Goal: Find contact information: Find contact information

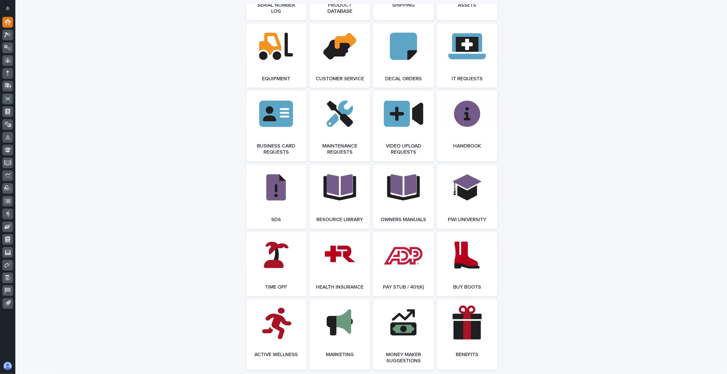
scroll to position [739, 0]
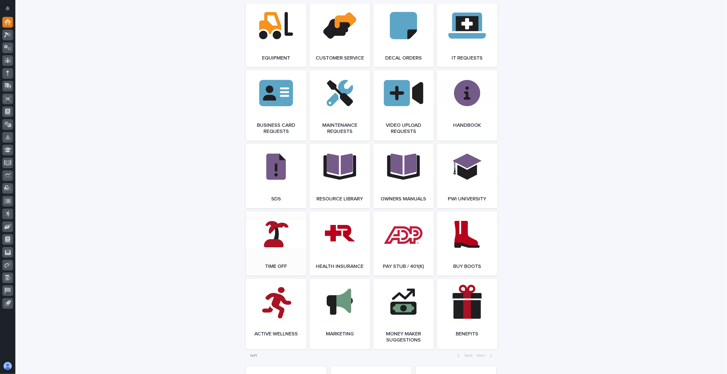
click at [276, 246] on link "Open Link" at bounding box center [276, 244] width 61 height 64
click at [6, 59] on icon at bounding box center [7, 61] width 7 height 6
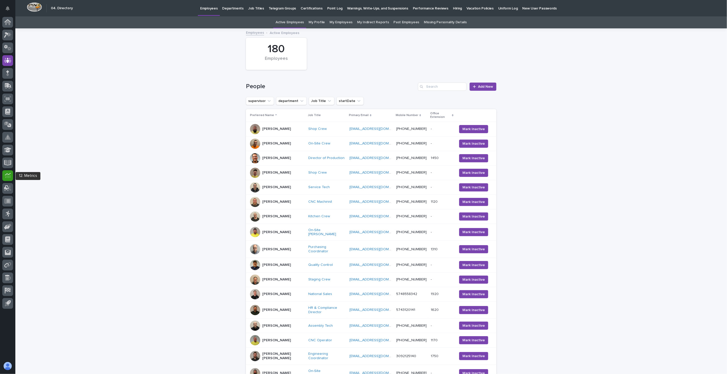
click at [6, 173] on icon at bounding box center [8, 174] width 6 height 3
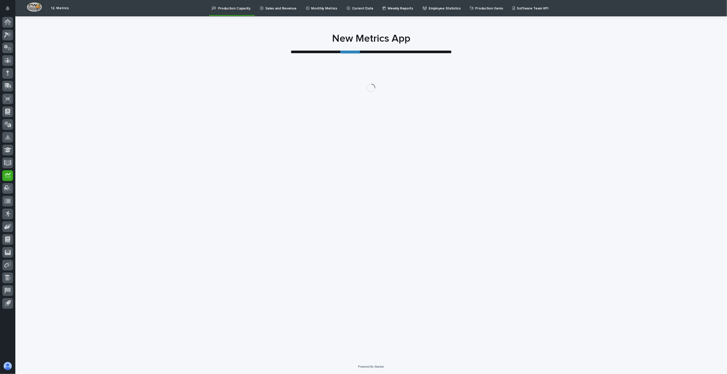
click at [358, 6] on p "Current Data" at bounding box center [362, 5] width 21 height 11
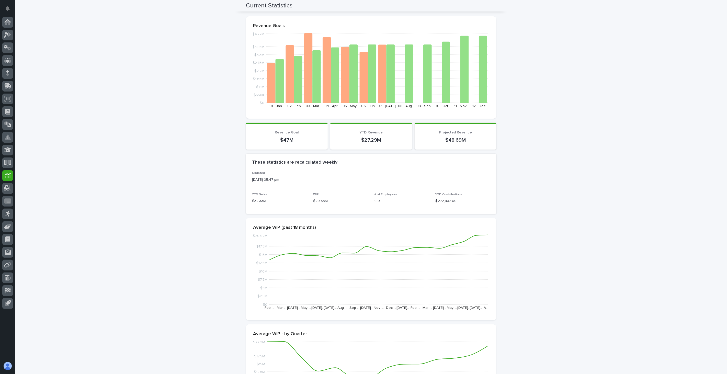
scroll to position [49, 0]
click at [9, 60] on icon at bounding box center [7, 61] width 7 height 6
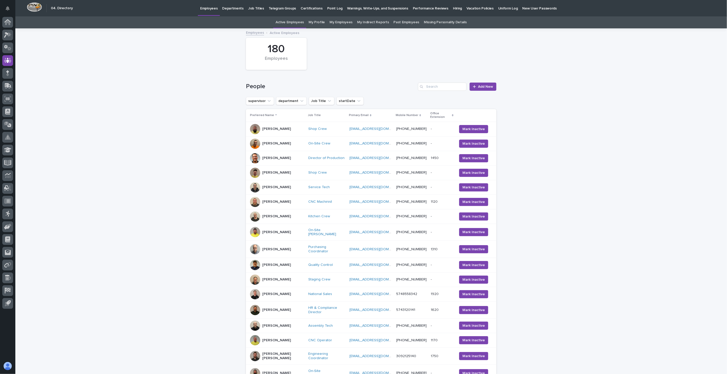
click at [423, 87] on div "Search" at bounding box center [422, 87] width 8 height 8
click at [431, 87] on input "Search" at bounding box center [442, 87] width 49 height 8
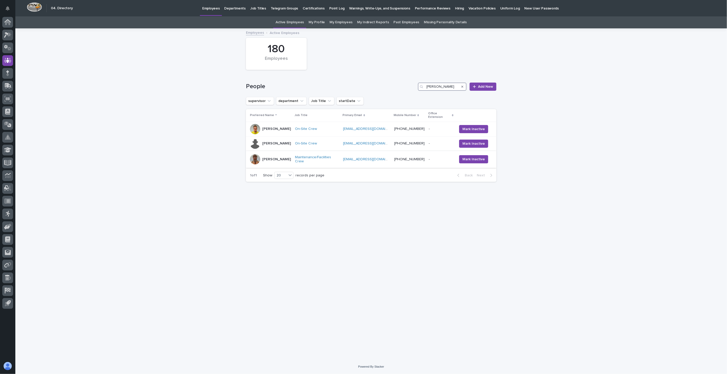
type input "[PERSON_NAME]"
click at [285, 158] on div "[PERSON_NAME]" at bounding box center [270, 159] width 41 height 10
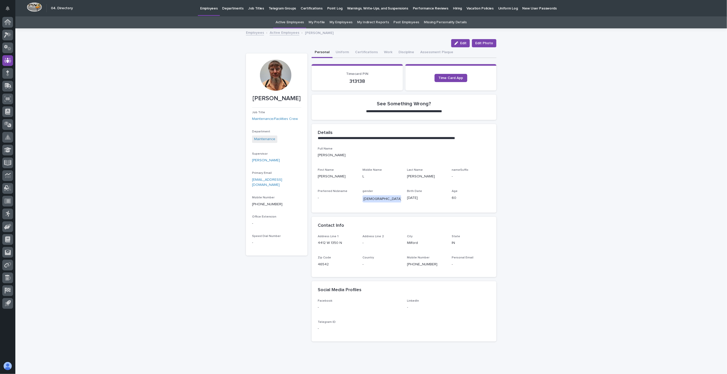
click at [272, 79] on div at bounding box center [275, 75] width 31 height 31
click at [480, 42] on span "Edit Photo" at bounding box center [484, 43] width 18 height 5
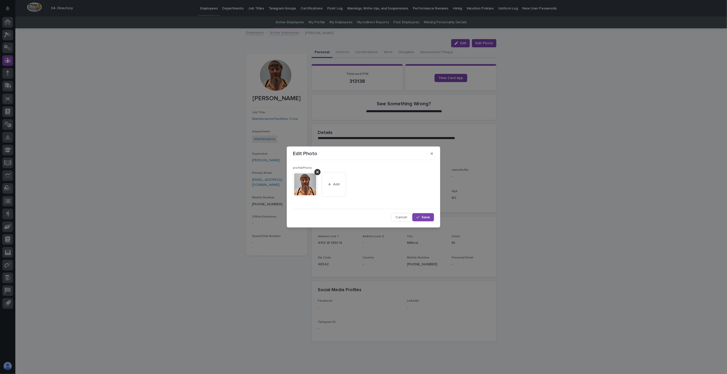
click at [304, 185] on img at bounding box center [305, 184] width 25 height 25
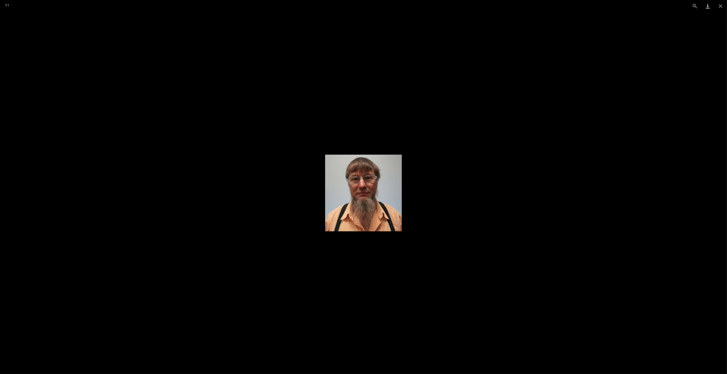
click at [708, 7] on link "Download" at bounding box center [708, 6] width 13 height 12
